Goal: Task Accomplishment & Management: Complete application form

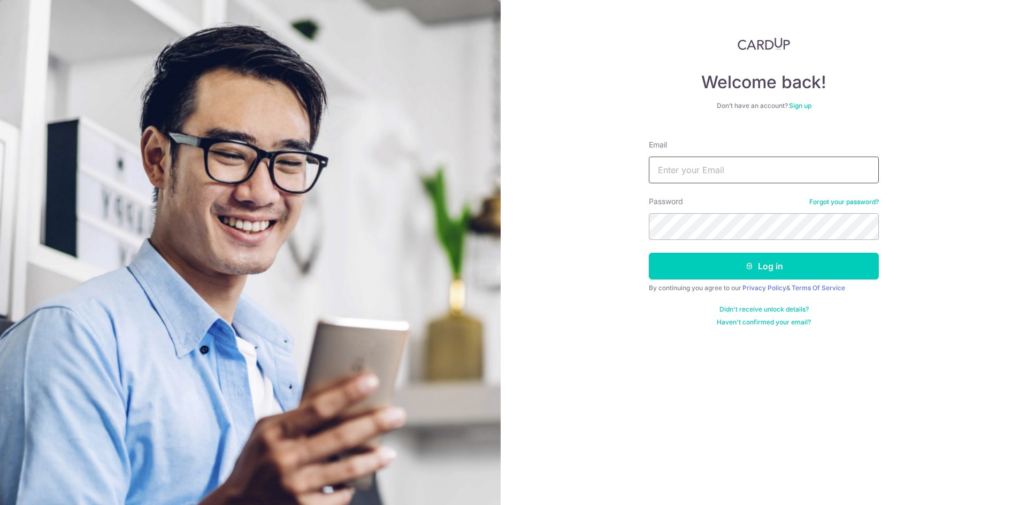
drag, startPoint x: 697, startPoint y: 167, endPoint x: 707, endPoint y: 176, distance: 13.3
click at [697, 167] on input "Email" at bounding box center [764, 170] width 230 height 27
paste input "adminascent@gmail.com"
type input "adminascent@gmail.com"
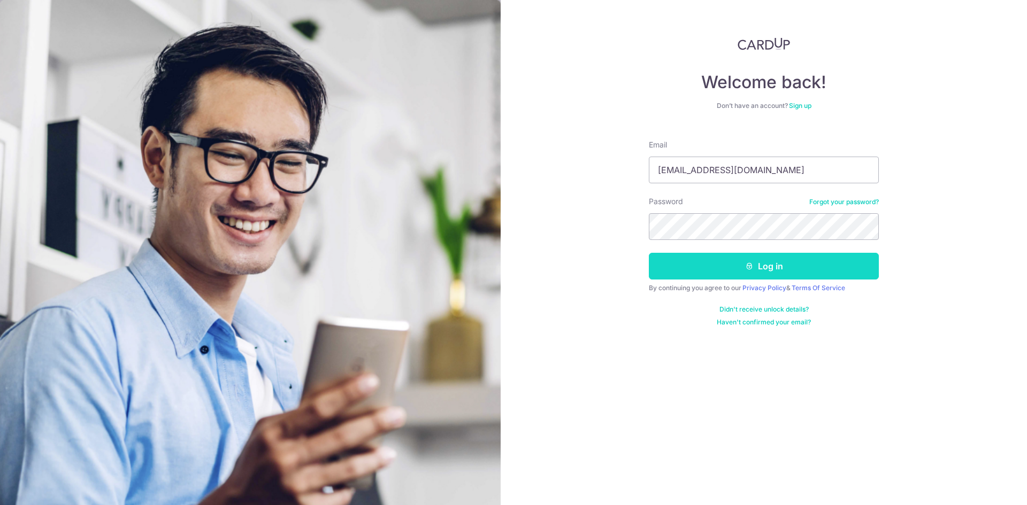
click at [684, 263] on button "Log in" at bounding box center [764, 266] width 230 height 27
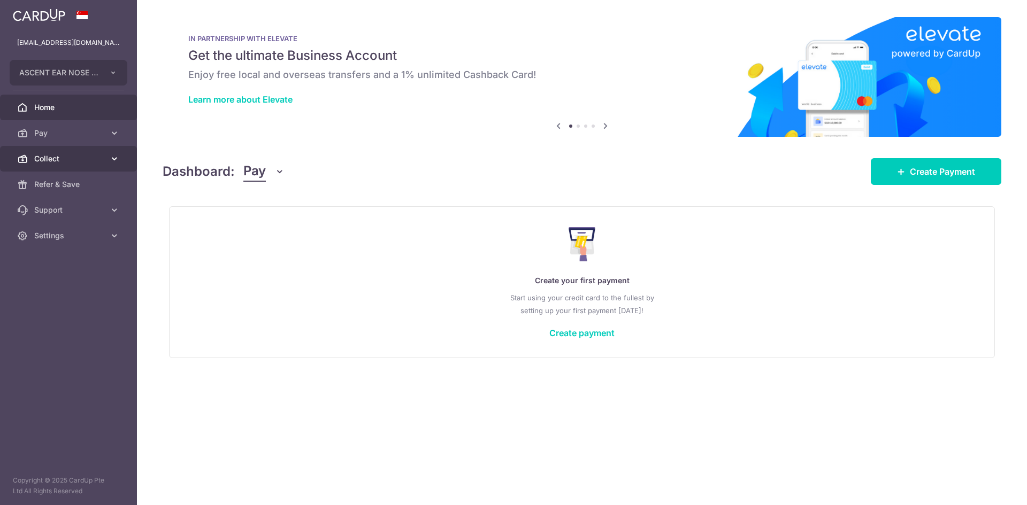
click at [58, 163] on span "Collect" at bounding box center [69, 158] width 71 height 11
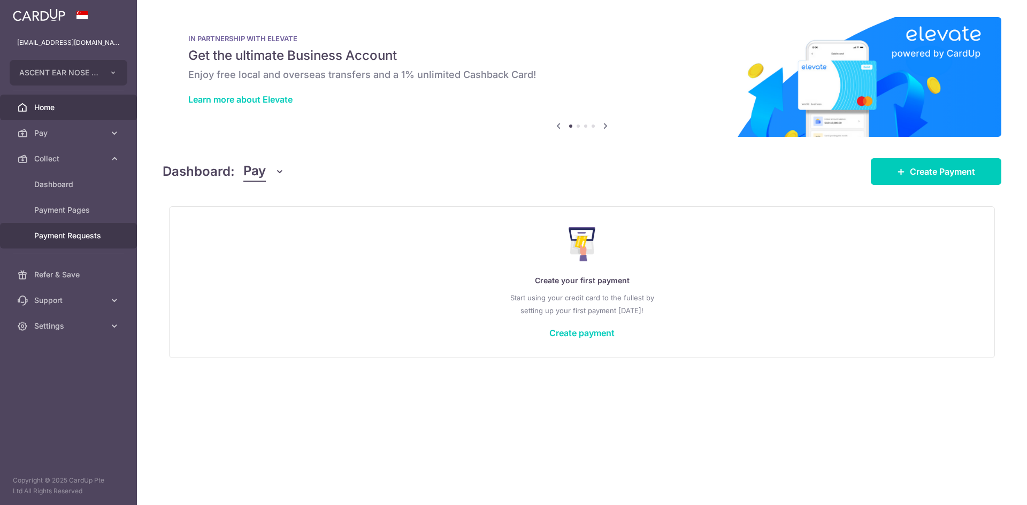
click at [61, 241] on span "Payment Requests" at bounding box center [69, 235] width 71 height 11
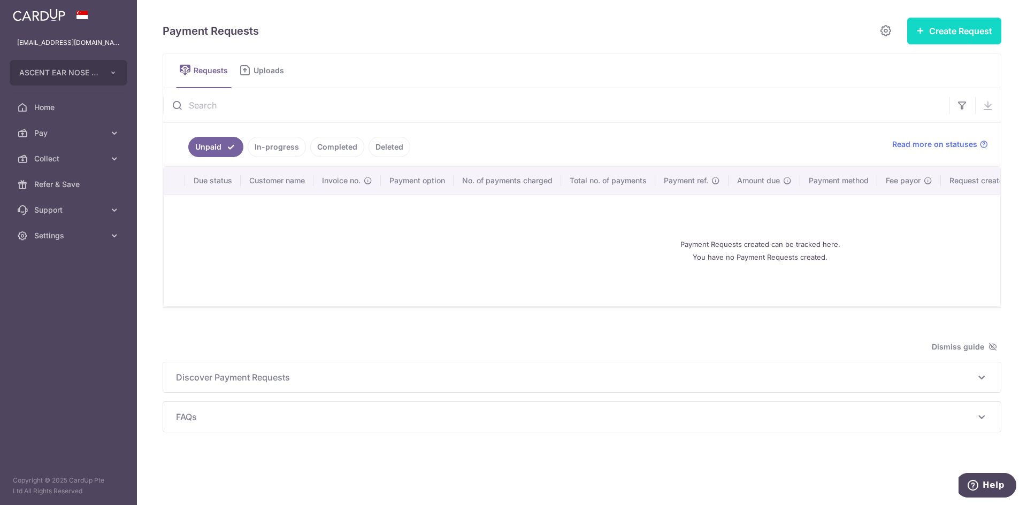
click at [922, 32] on icon "button" at bounding box center [920, 30] width 9 height 9
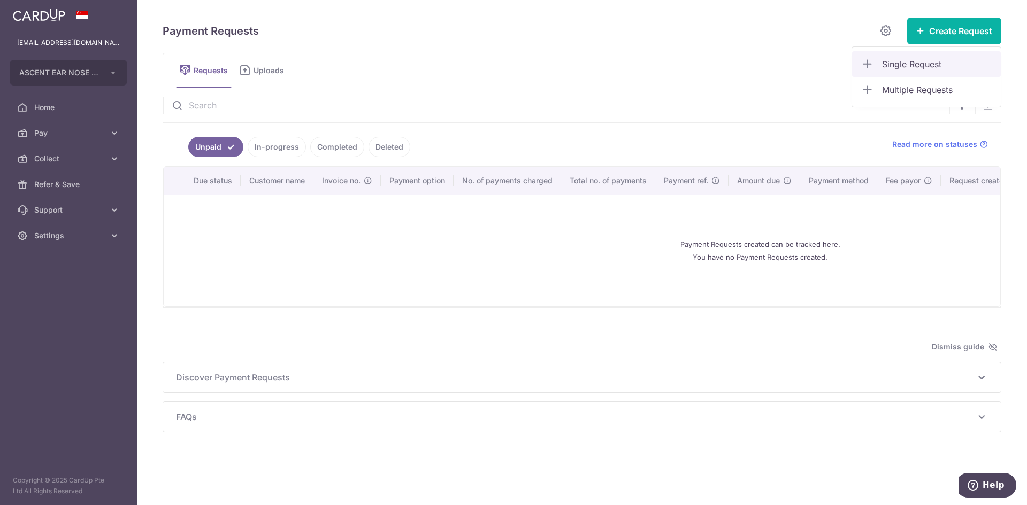
click at [926, 59] on span "Single Request" at bounding box center [937, 64] width 110 height 13
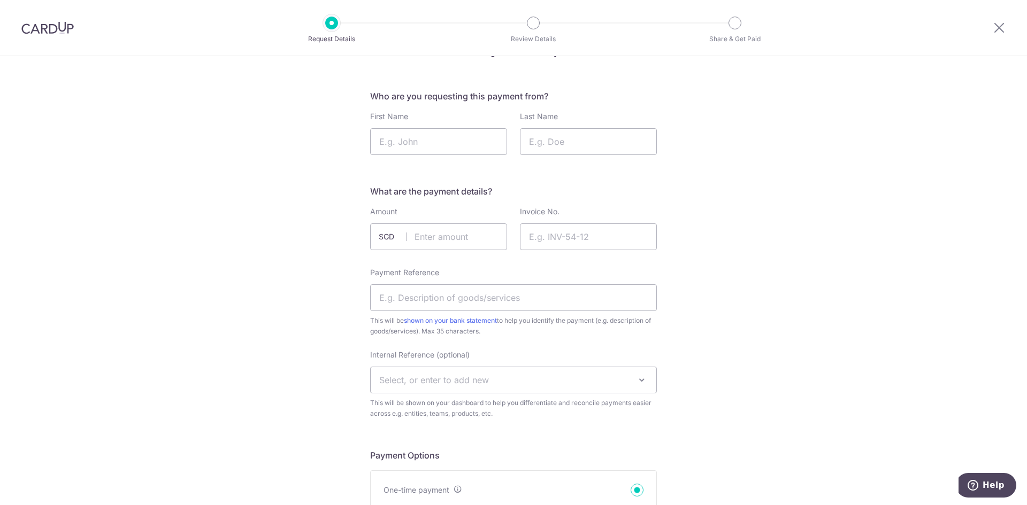
scroll to position [53, 0]
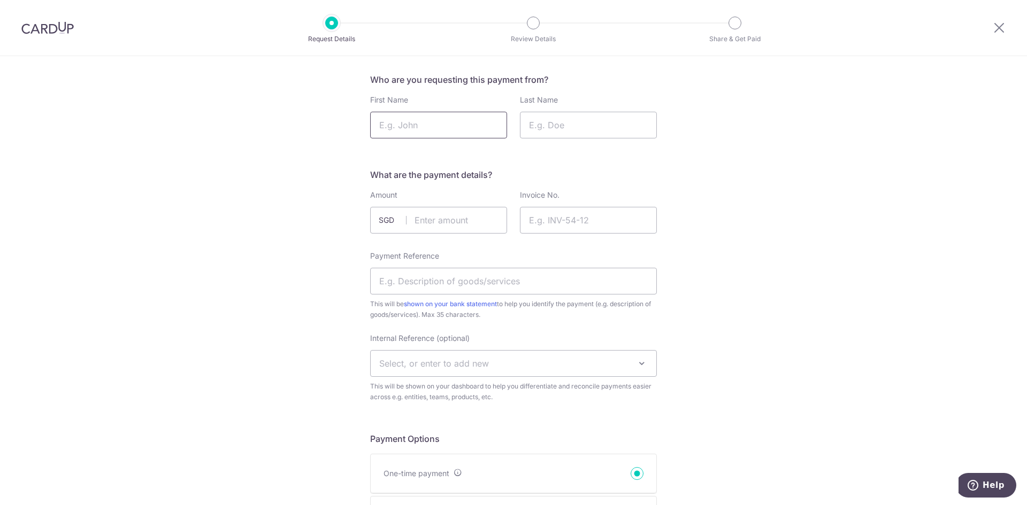
click at [458, 125] on input "First Name" at bounding box center [438, 125] width 137 height 27
click at [567, 221] on input "Invoice No." at bounding box center [588, 220] width 137 height 27
click at [430, 121] on input "First Name" at bounding box center [438, 125] width 137 height 27
click at [470, 130] on input "First Name" at bounding box center [438, 125] width 137 height 27
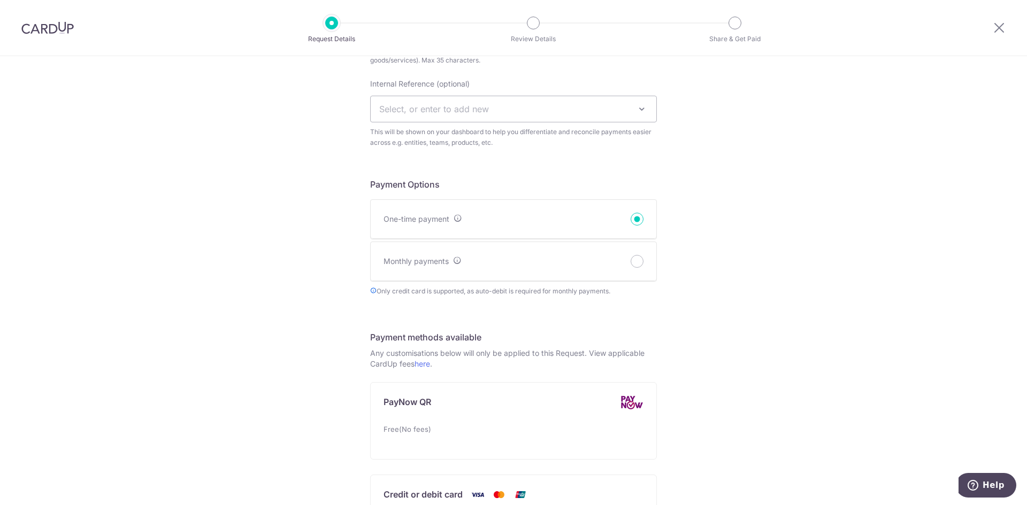
scroll to position [321, 0]
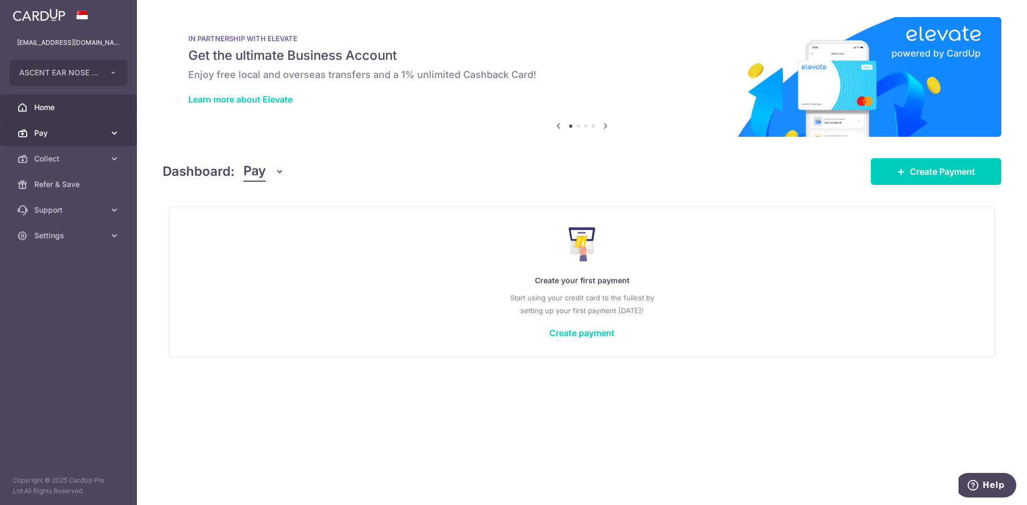
click at [58, 130] on span "Pay" at bounding box center [69, 133] width 71 height 11
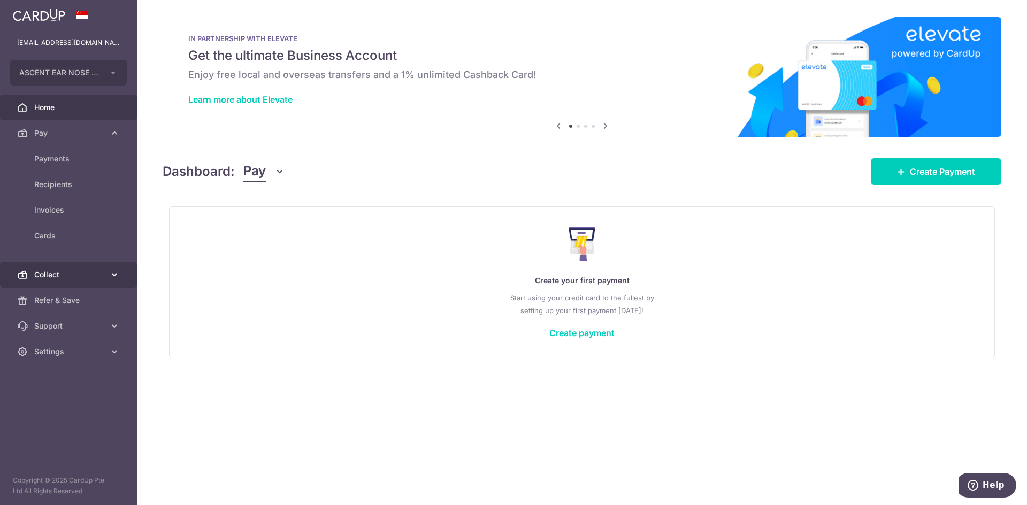
click at [67, 271] on span "Collect" at bounding box center [69, 275] width 71 height 11
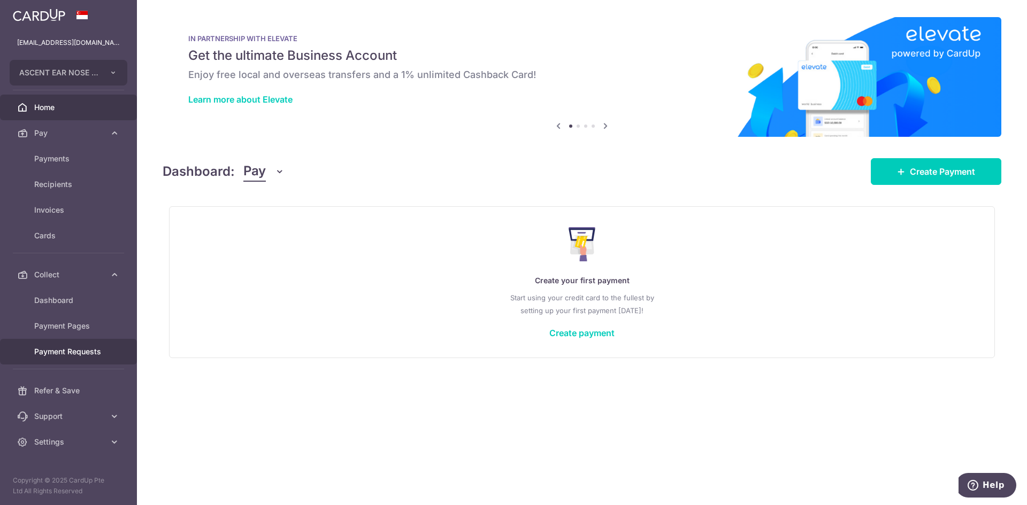
click at [71, 350] on span "Payment Requests" at bounding box center [69, 352] width 71 height 11
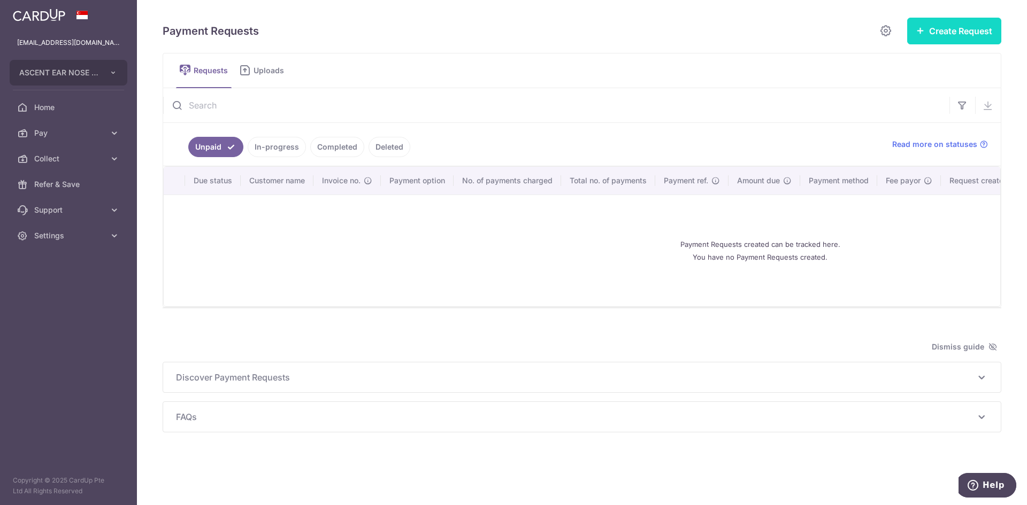
click at [975, 35] on button "Create Request" at bounding box center [954, 31] width 94 height 27
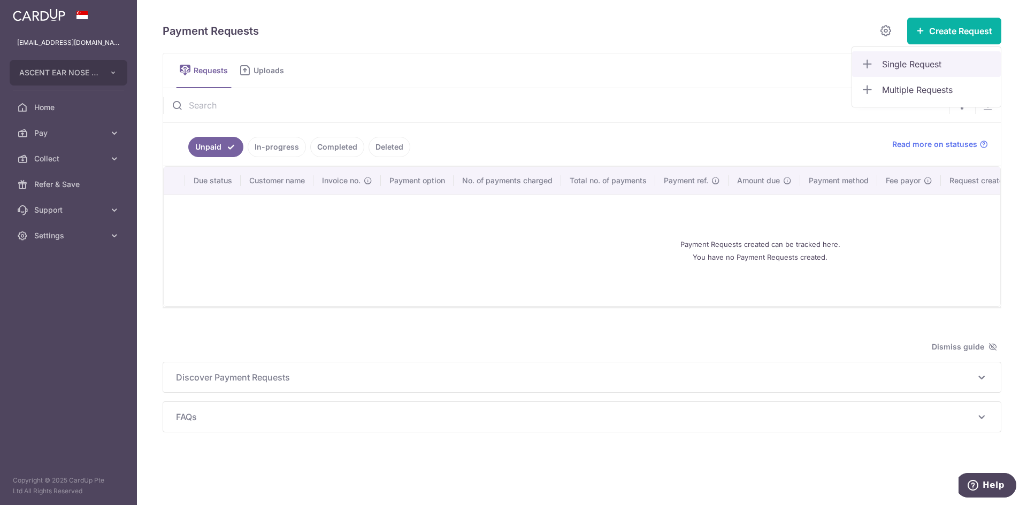
click at [915, 65] on span "Single Request" at bounding box center [937, 64] width 110 height 13
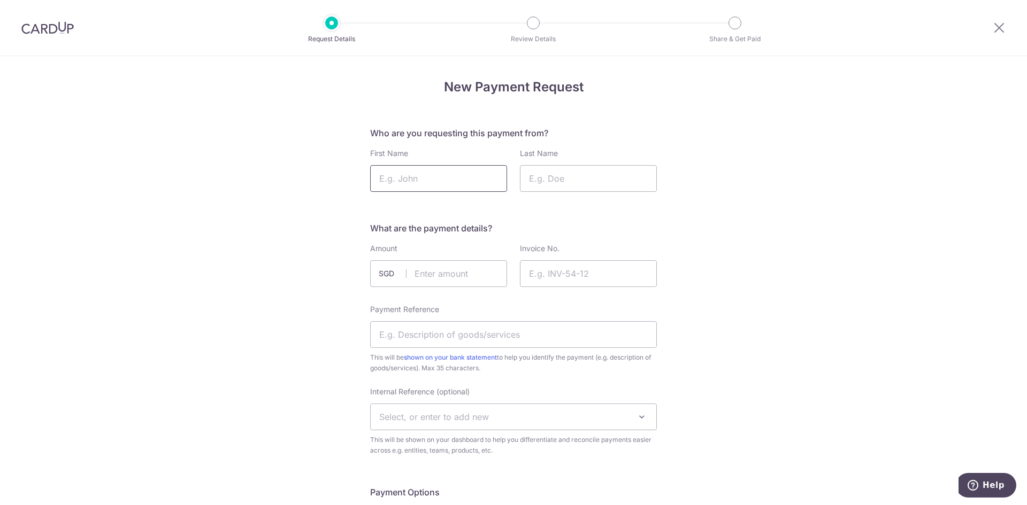
click at [432, 181] on input "First Name" at bounding box center [438, 178] width 137 height 27
type input "ONG"
click at [575, 181] on input "Last Name" at bounding box center [588, 178] width 137 height 27
type input "[PERSON_NAME]"
drag, startPoint x: 421, startPoint y: 273, endPoint x: 411, endPoint y: 271, distance: 10.4
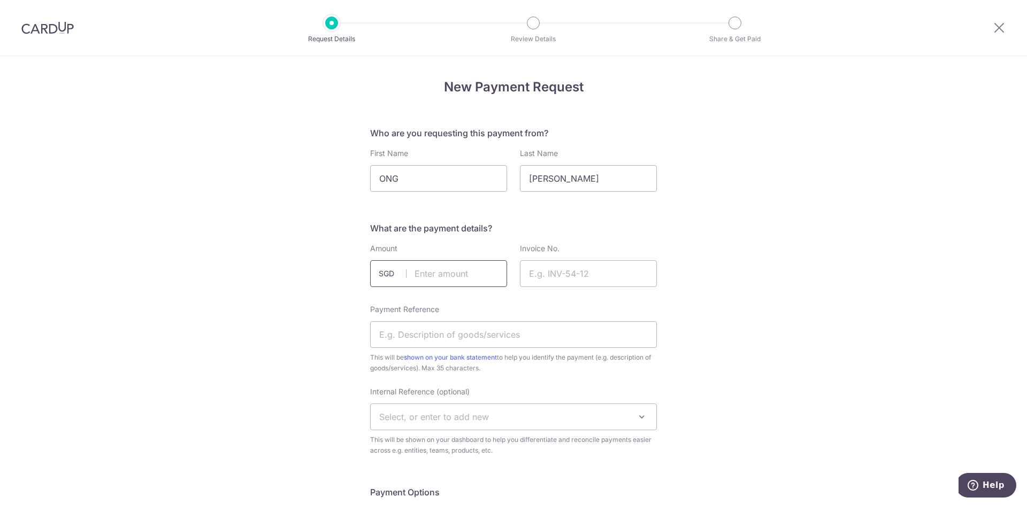
click at [421, 274] on input "text" at bounding box center [438, 273] width 137 height 27
click at [425, 275] on input "text" at bounding box center [438, 273] width 137 height 27
type input "868.08"
type input "200717"
click at [473, 327] on input "Payment Reference" at bounding box center [513, 334] width 287 height 27
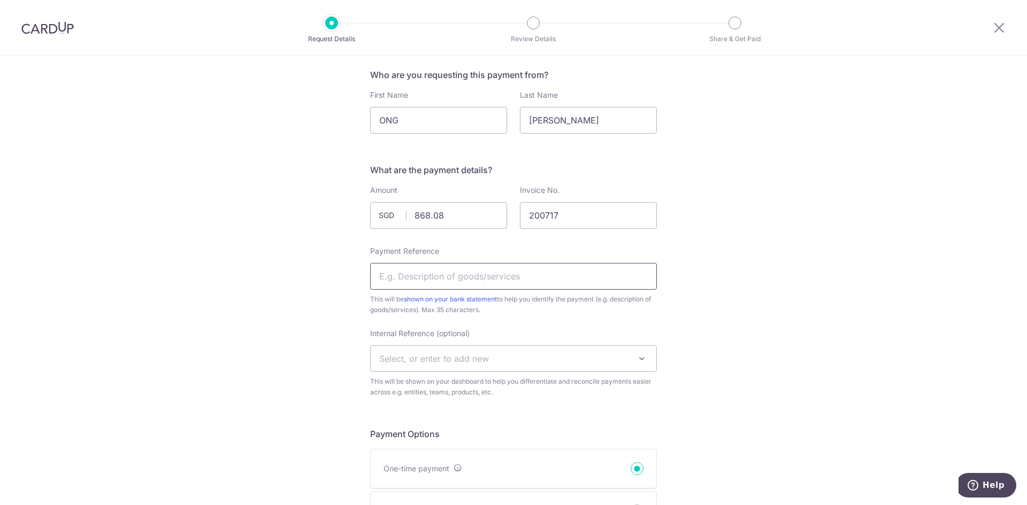
scroll to position [107, 0]
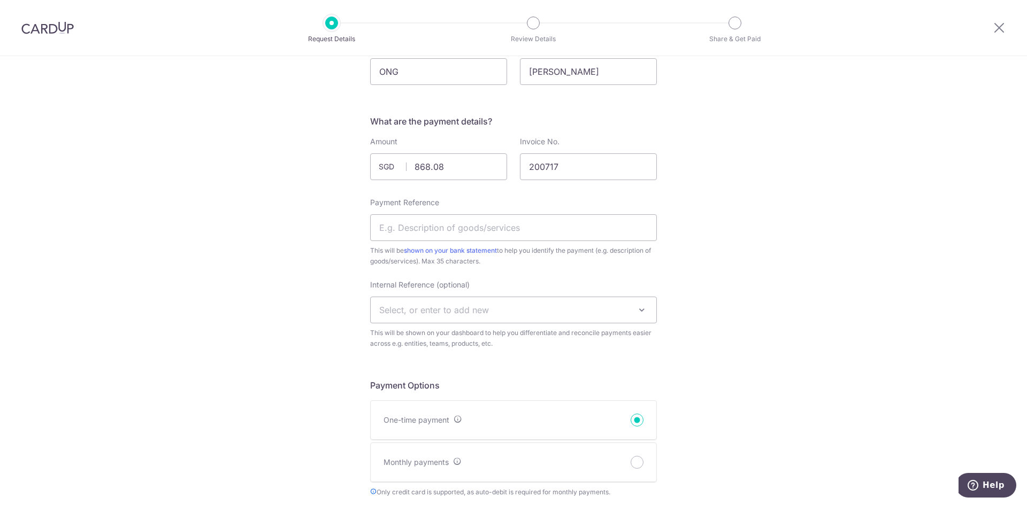
click at [463, 334] on span "This will be shown on your dashboard to help you differentiate and reconcile pa…" at bounding box center [513, 338] width 287 height 21
click at [483, 309] on span "Select, or enter to add new" at bounding box center [434, 310] width 110 height 11
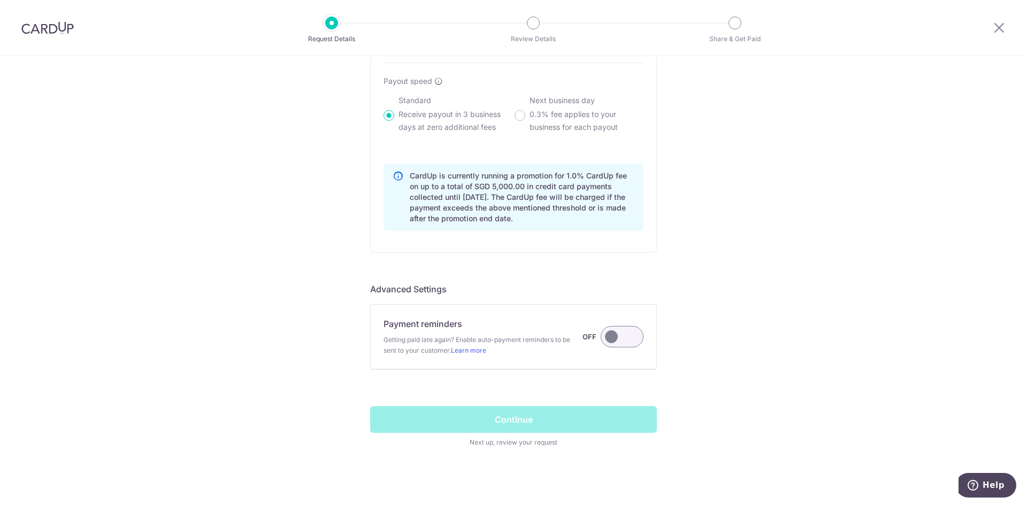
scroll to position [806, 0]
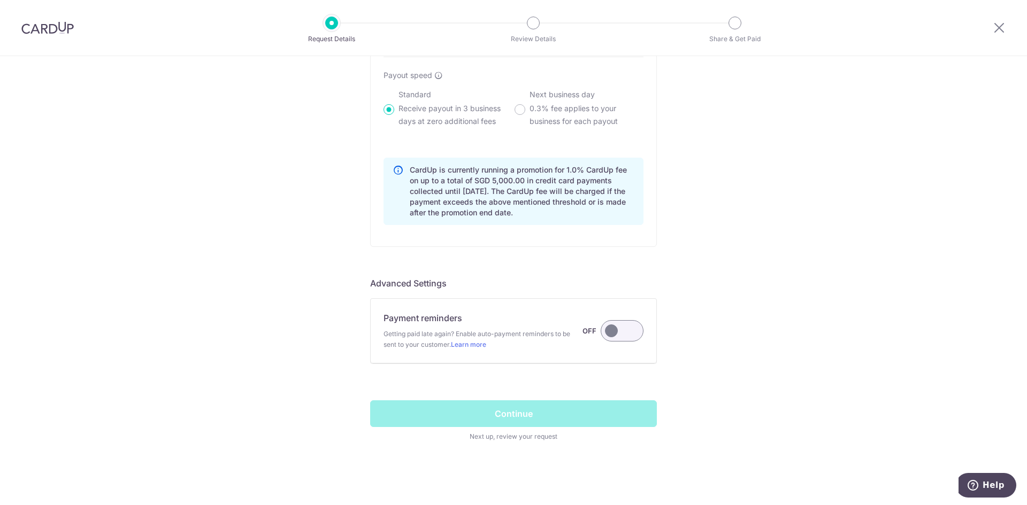
click at [613, 333] on label at bounding box center [622, 330] width 43 height 21
click at [0, 0] on input "Payment reminders Getting paid late again? Enable auto-payment reminders to be …" at bounding box center [0, 0] width 0 height 0
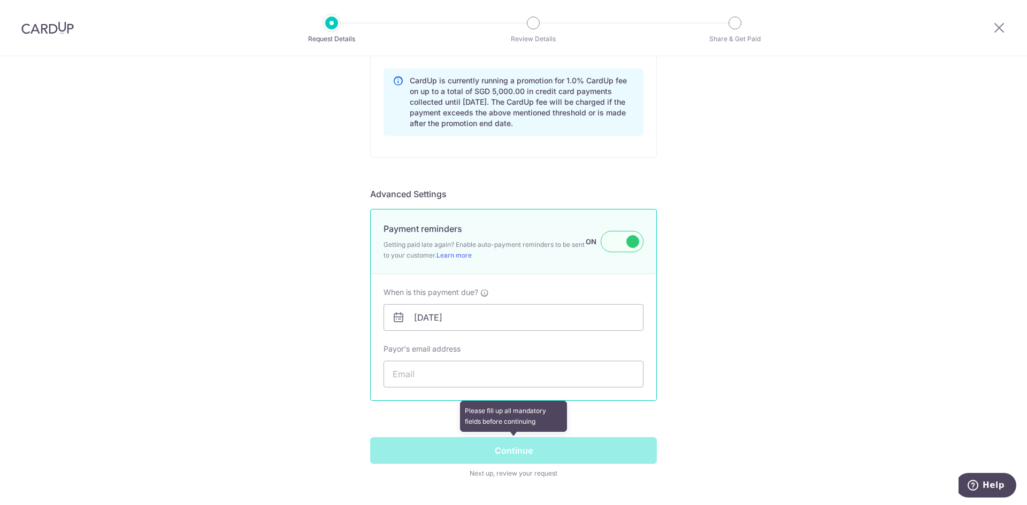
scroll to position [933, 0]
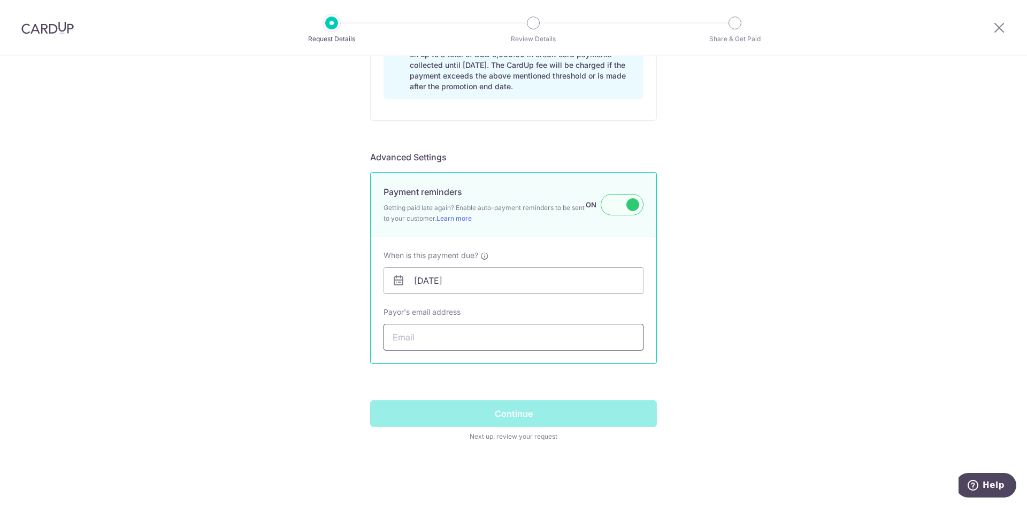
click at [439, 334] on input "Payor's email address" at bounding box center [513, 337] width 260 height 27
paste input "[EMAIL_ADDRESS][DOMAIN_NAME]"
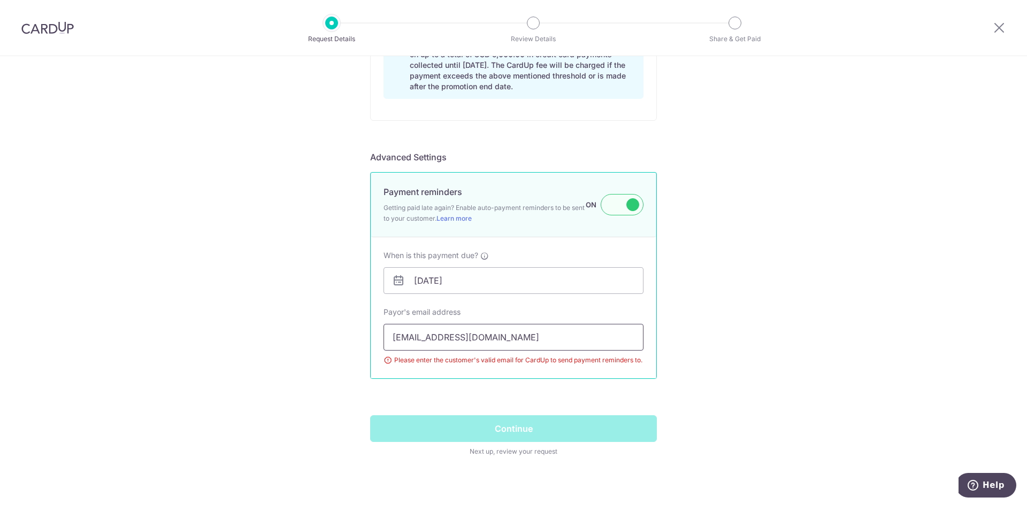
click at [398, 337] on input "[EMAIL_ADDRESS][DOMAIN_NAME]" at bounding box center [513, 337] width 260 height 27
click at [459, 282] on input "[DATE]" at bounding box center [513, 280] width 260 height 27
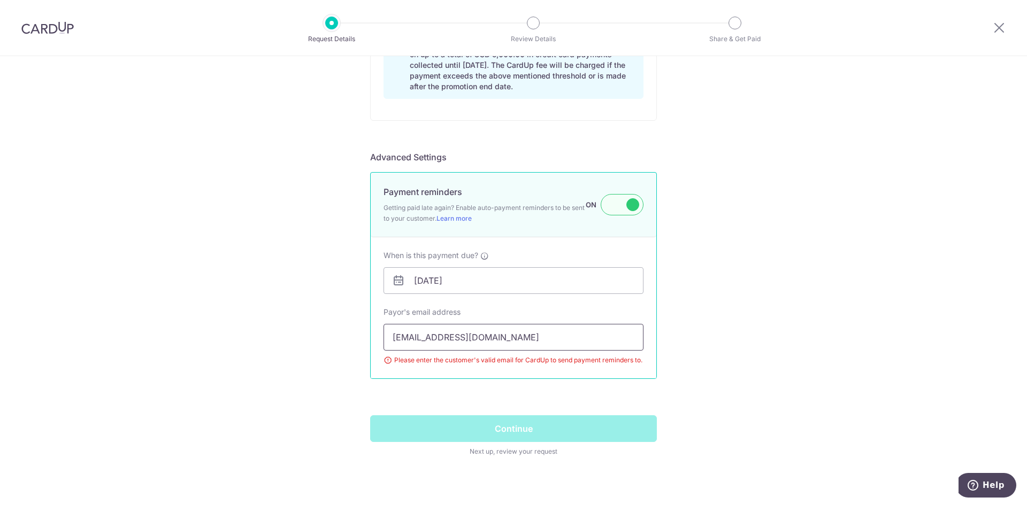
click at [505, 337] on input "[EMAIL_ADDRESS][DOMAIN_NAME]" at bounding box center [513, 337] width 260 height 27
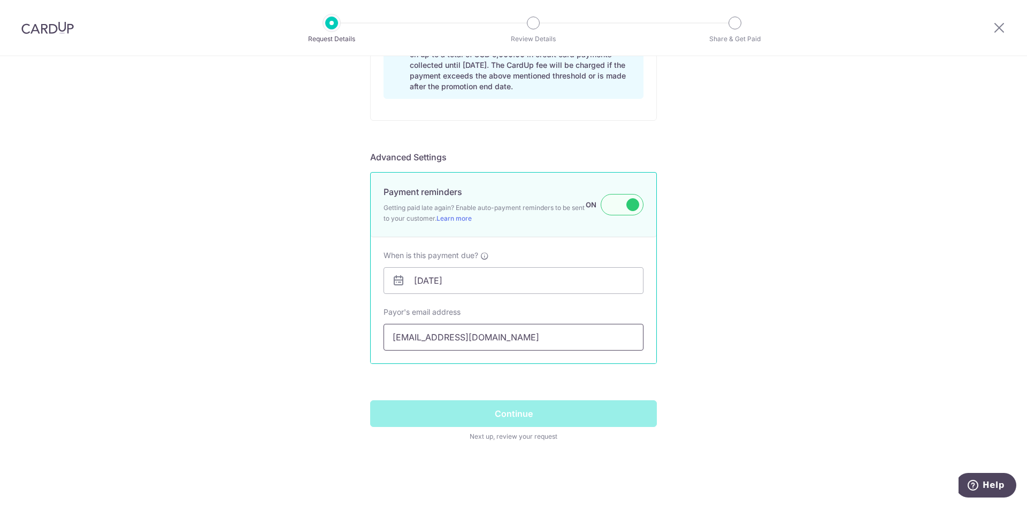
click at [476, 341] on input "[EMAIL_ADDRESS][DOMAIN_NAME]" at bounding box center [513, 337] width 260 height 27
click at [457, 344] on input "[EMAIL_ADDRESS][DOMAIN_NAME]" at bounding box center [513, 337] width 260 height 27
click at [435, 344] on input "[EMAIL_ADDRESS][DOMAIN_NAME]" at bounding box center [513, 337] width 260 height 27
click at [414, 346] on input "[EMAIL_ADDRESS][DOMAIN_NAME]" at bounding box center [513, 337] width 260 height 27
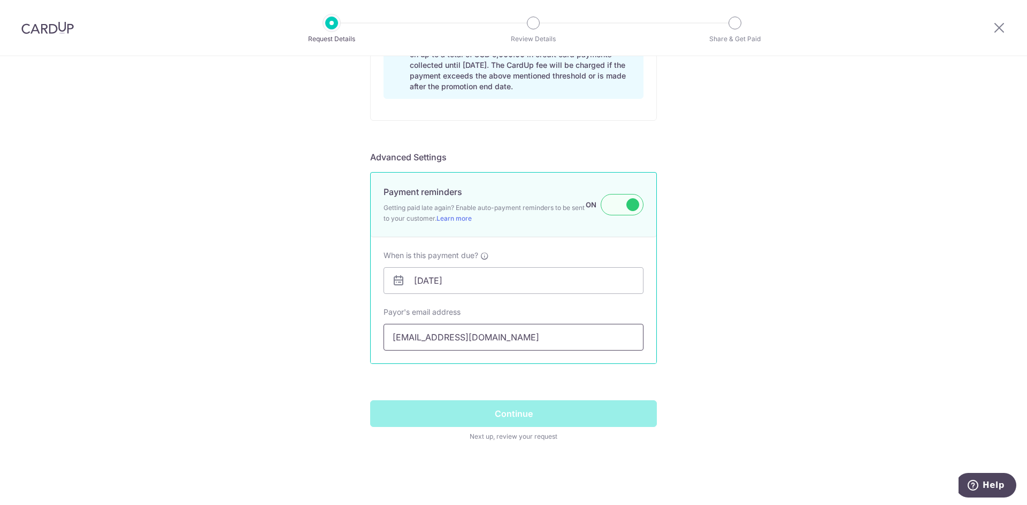
click at [422, 337] on input "[EMAIL_ADDRESS][DOMAIN_NAME]" at bounding box center [513, 337] width 260 height 27
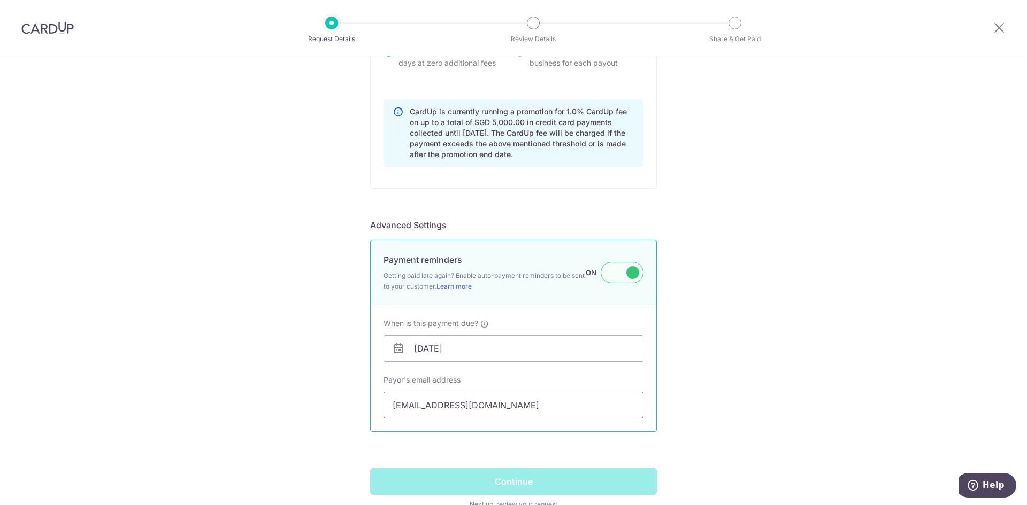
scroll to position [826, 0]
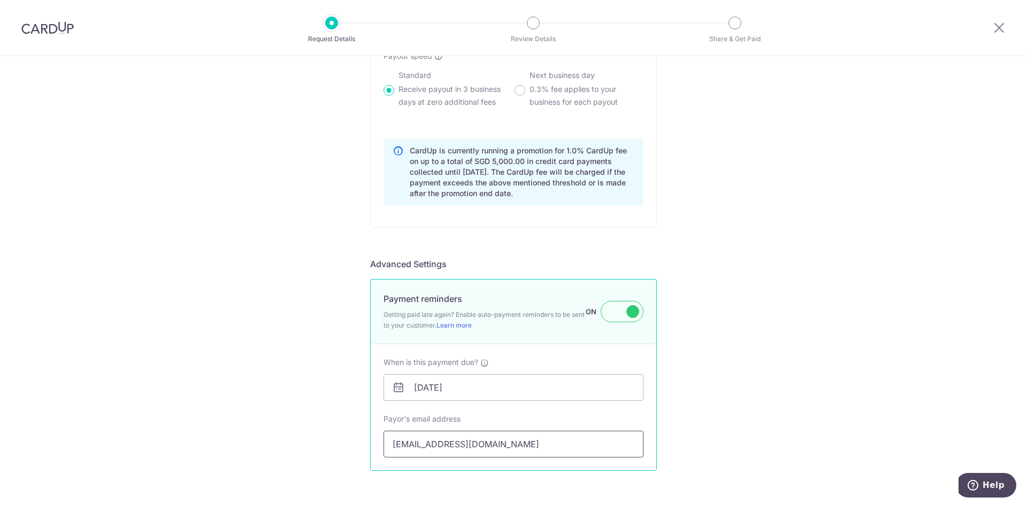
drag, startPoint x: 498, startPoint y: 446, endPoint x: 287, endPoint y: 468, distance: 212.4
paste input "[EMAIL_ADDRESS][DOMAIN_NAME]"
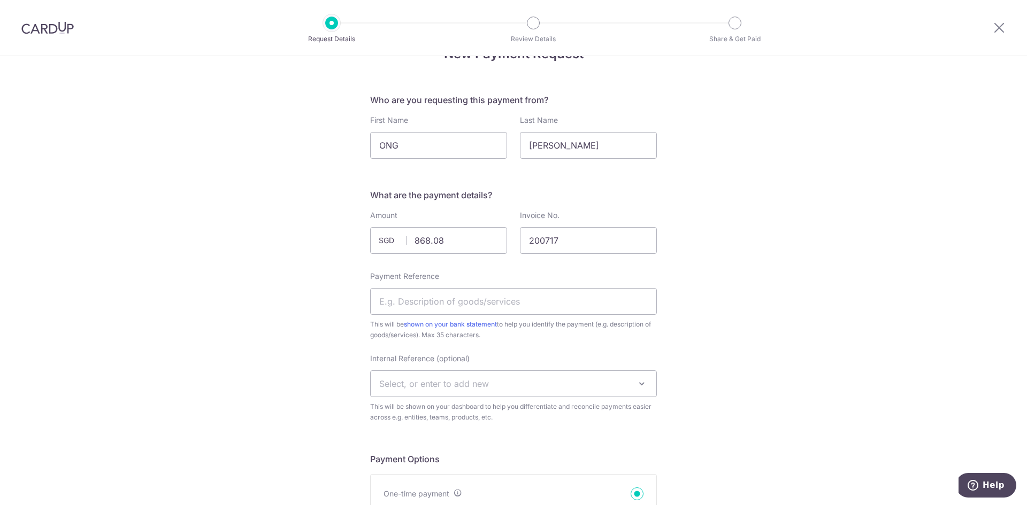
scroll to position [24, 0]
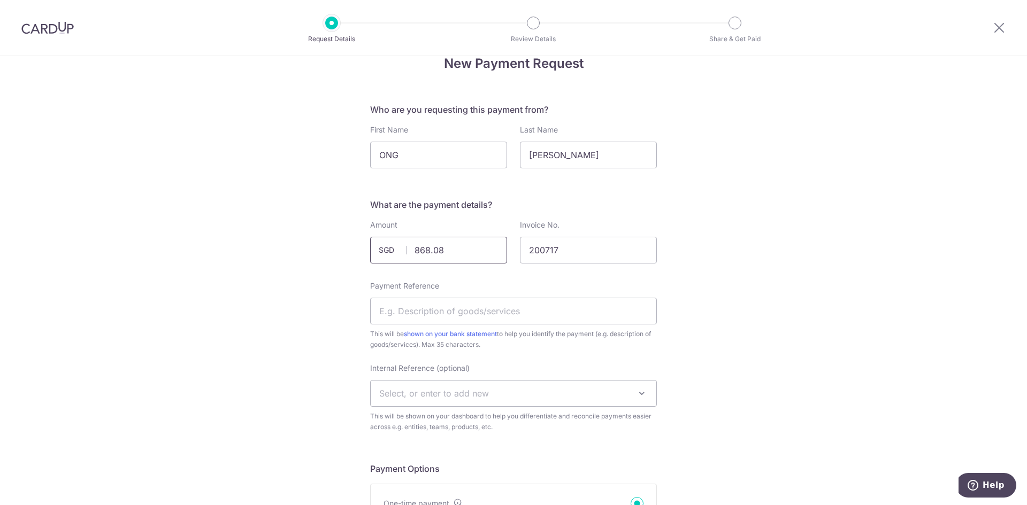
type input "[EMAIL_ADDRESS][DOMAIN_NAME]"
click at [450, 252] on input "868.08" at bounding box center [438, 250] width 137 height 27
